Goal: Task Accomplishment & Management: Use online tool/utility

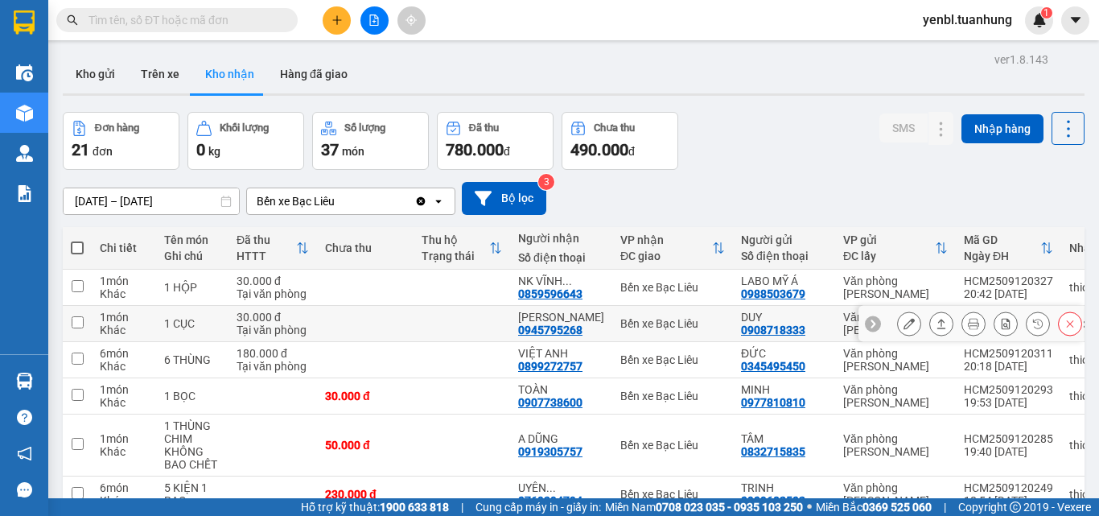
click at [192, 55] on button "Kho nhận" at bounding box center [229, 74] width 75 height 39
click at [107, 61] on button "Kho gửi" at bounding box center [95, 74] width 65 height 39
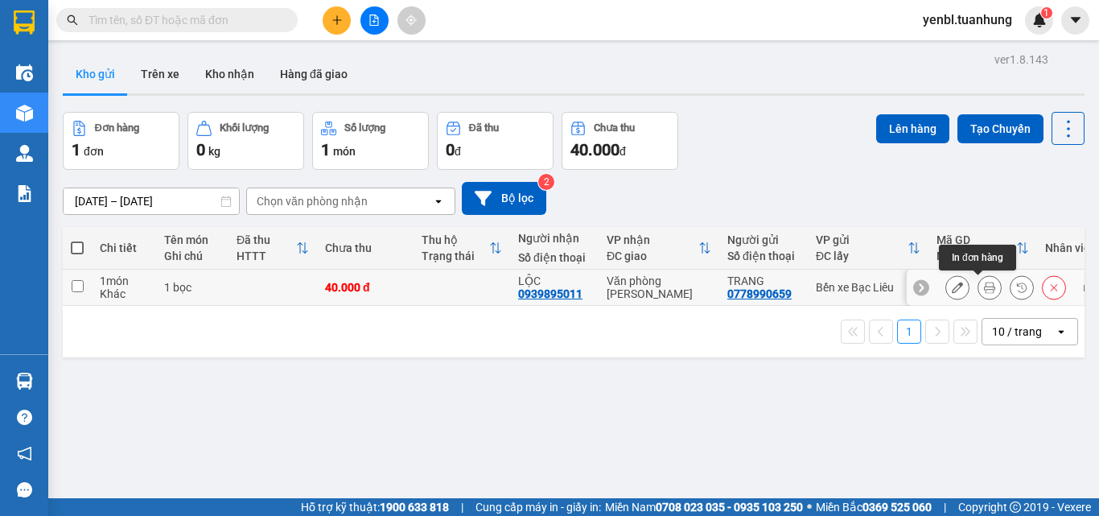
click at [984, 287] on icon at bounding box center [989, 287] width 11 height 11
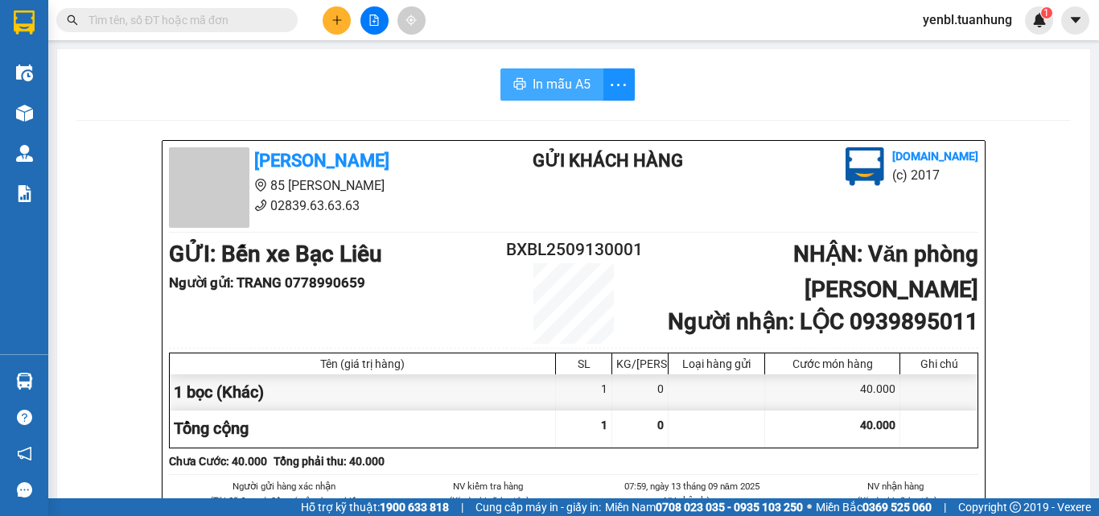
drag, startPoint x: 529, startPoint y: 83, endPoint x: 628, endPoint y: 156, distance: 123.1
click at [533, 87] on span "In mẫu A5" at bounding box center [562, 84] width 58 height 20
click at [557, 76] on span "In mẫu A5" at bounding box center [562, 84] width 58 height 20
